Goal: Task Accomplishment & Management: Use online tool/utility

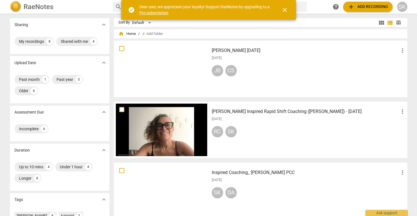
click at [265, 52] on h3 "[PERSON_NAME] [DATE]" at bounding box center [305, 50] width 187 height 7
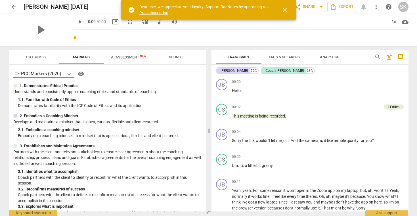
click at [71, 74] on icon at bounding box center [68, 74] width 3 height 2
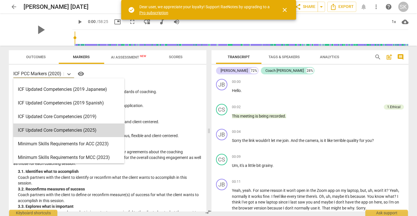
scroll to position [79, 0]
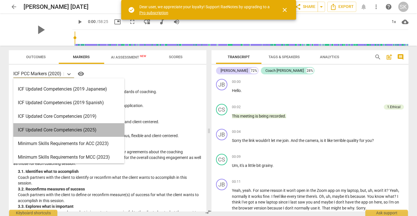
click at [72, 130] on div "ICF Updated Core Competencies (2025)" at bounding box center [68, 130] width 111 height 14
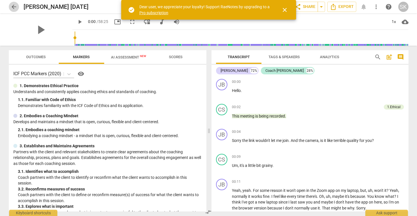
click at [13, 7] on span "arrow_back" at bounding box center [13, 6] width 7 height 7
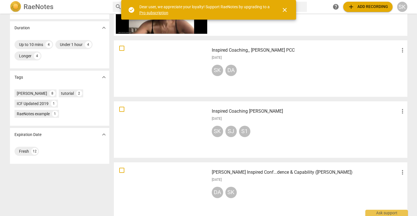
scroll to position [121, 0]
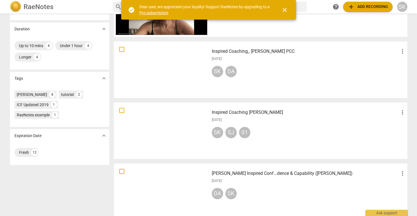
click at [258, 70] on div "SK DA" at bounding box center [309, 73] width 194 height 14
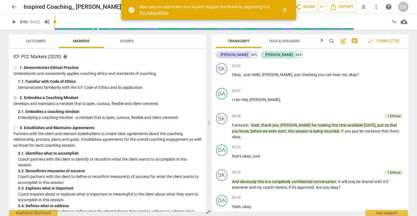
click at [81, 42] on span "Markers" at bounding box center [81, 41] width 17 height 4
click at [284, 9] on span "close" at bounding box center [284, 10] width 7 height 7
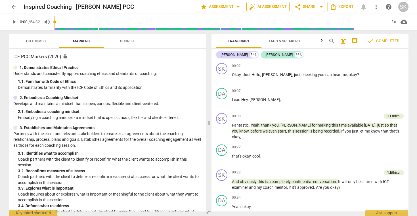
click at [268, 6] on span "auto_fix_high AI Assessment" at bounding box center [268, 6] width 38 height 7
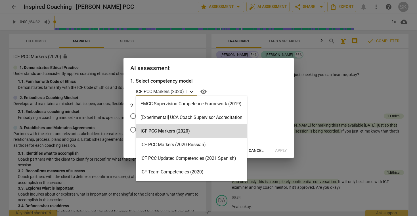
click at [191, 92] on icon at bounding box center [191, 92] width 3 height 2
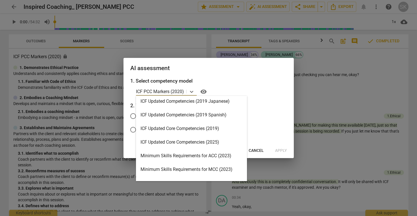
scroll to position [79, 0]
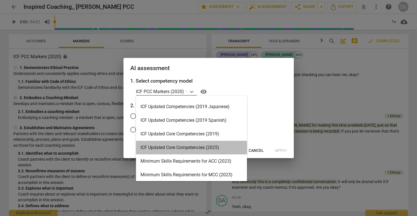
click at [189, 146] on div "ICF Updated Core Competencies (2025)" at bounding box center [191, 148] width 111 height 14
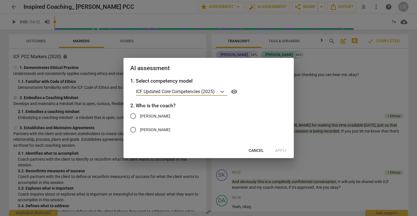
click at [153, 115] on span "[PERSON_NAME]" at bounding box center [155, 116] width 30 height 6
click at [140, 115] on input "[PERSON_NAME]" at bounding box center [133, 116] width 14 height 14
radio input "true"
click at [280, 151] on span "Apply" at bounding box center [281, 151] width 12 height 6
